Goal: Task Accomplishment & Management: Use online tool/utility

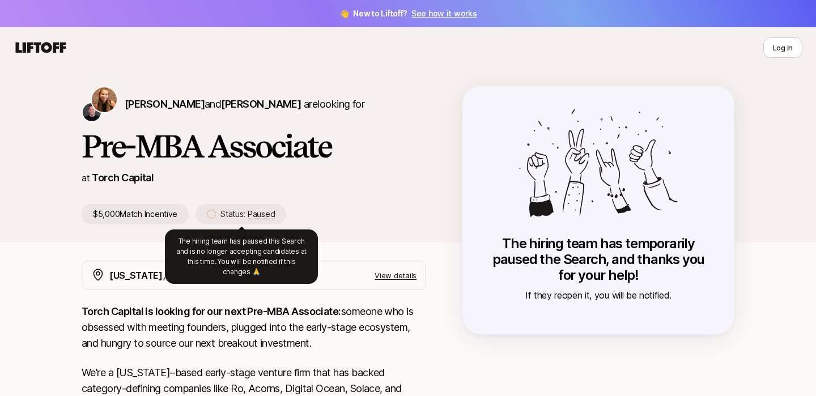
click at [245, 207] on p "Status: Paused" at bounding box center [247, 214] width 54 height 14
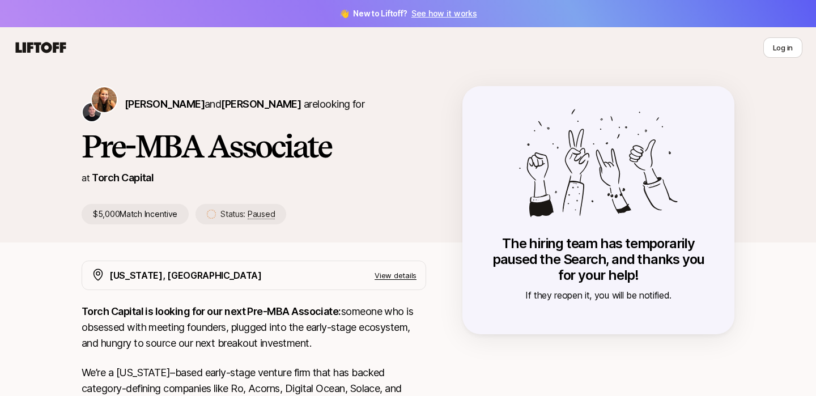
click at [254, 215] on span "Paused" at bounding box center [261, 214] width 27 height 10
click at [264, 215] on span "Paused" at bounding box center [261, 214] width 27 height 10
click at [789, 58] on nav "Log in" at bounding box center [408, 47] width 816 height 41
click at [774, 41] on button "Log in" at bounding box center [782, 47] width 39 height 20
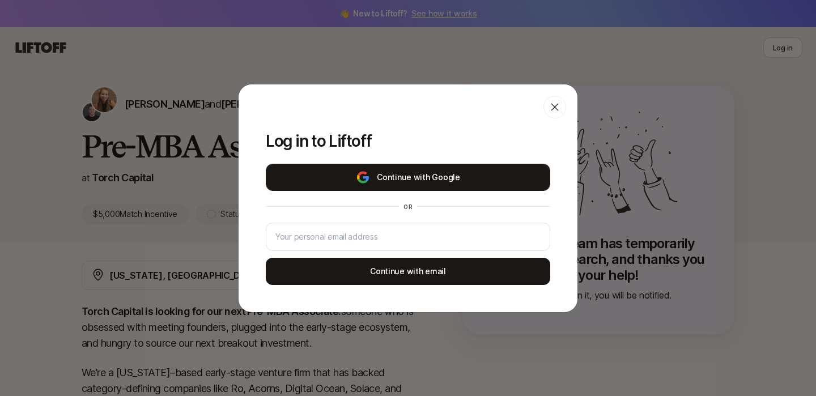
click at [491, 182] on button "Continue with Google" at bounding box center [408, 177] width 284 height 27
type input "[EMAIL_ADDRESS][DOMAIN_NAME]"
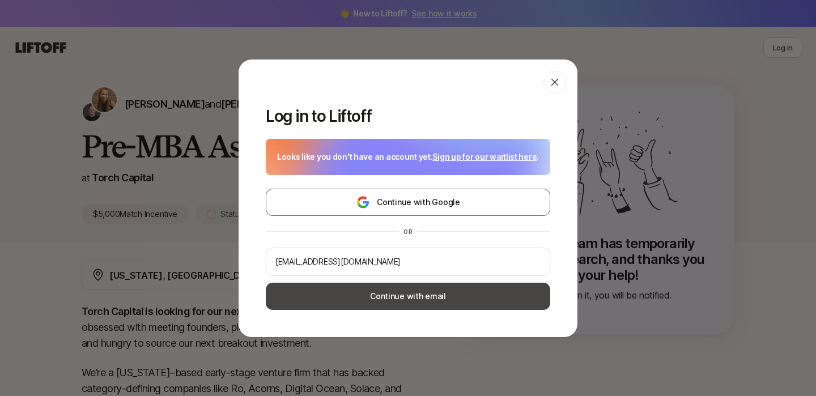
click at [440, 293] on button "Continue with email" at bounding box center [408, 296] width 284 height 27
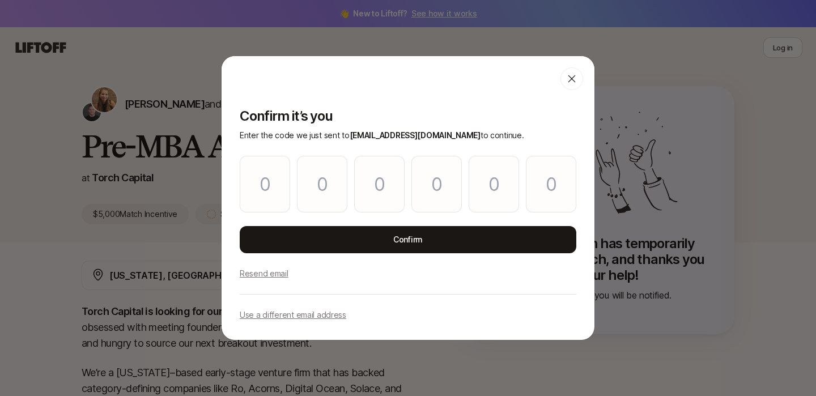
type input "4"
type input "2"
type input "7"
type input "5"
type input "6"
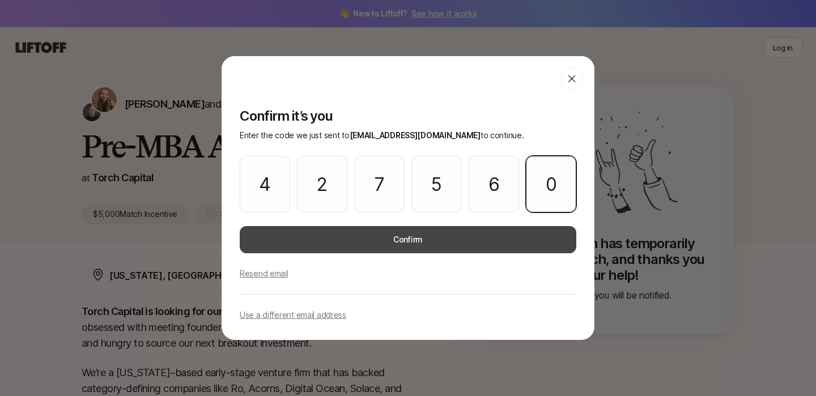
type input "0"
click at [355, 235] on button "Confirm" at bounding box center [408, 239] width 336 height 27
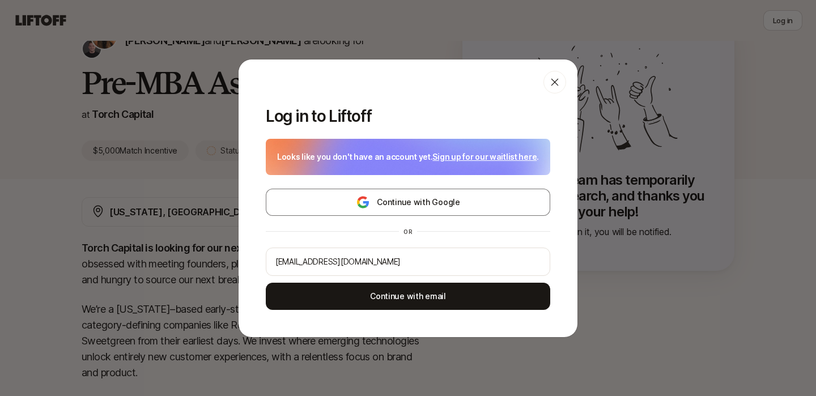
scroll to position [124, 0]
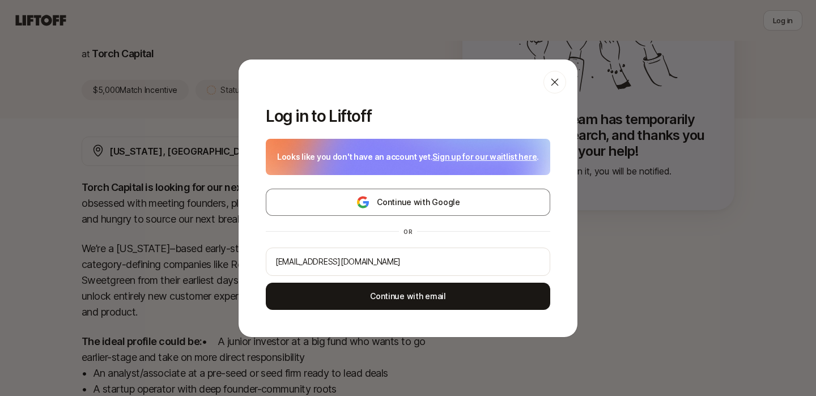
click at [564, 84] on div at bounding box center [554, 82] width 23 height 23
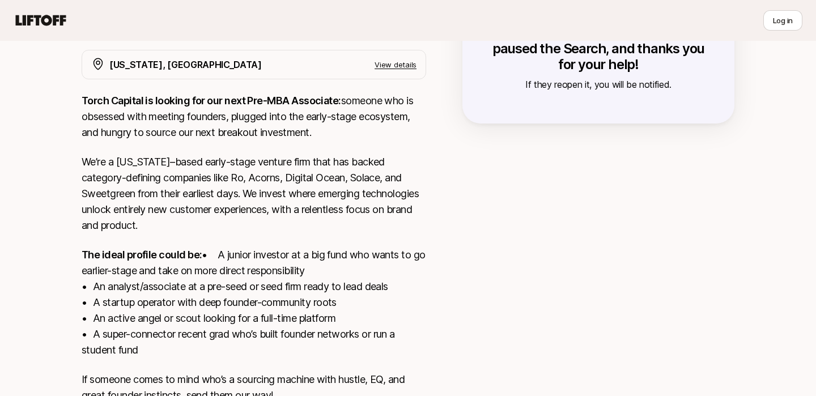
scroll to position [306, 0]
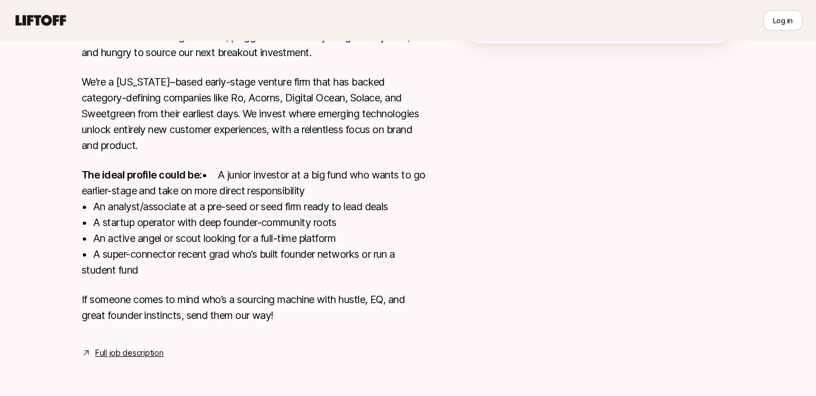
click at [126, 362] on div "[US_STATE], [GEOGRAPHIC_DATA] View details Torch Capital is looking for our nex…" at bounding box center [408, 178] width 680 height 417
click at [132, 357] on link "Full job description" at bounding box center [129, 353] width 68 height 14
